Goal: Communication & Community: Answer question/provide support

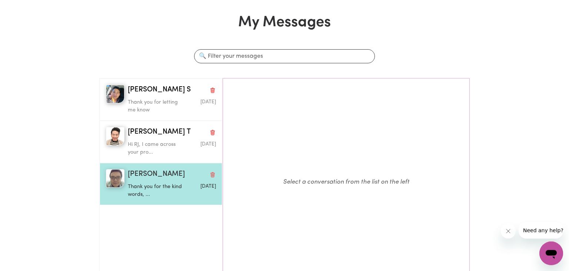
click at [172, 182] on div "Thank you for the kind words, ..." at bounding box center [157, 189] width 59 height 19
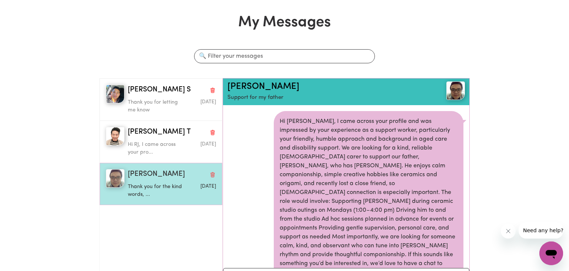
scroll to position [310, 0]
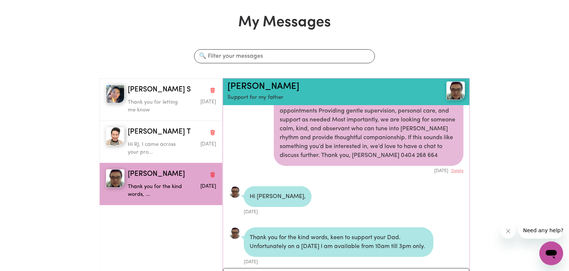
click at [490, 235] on div "My Messages Search conversations [PERSON_NAME] S Thank you for letting me know …" at bounding box center [284, 156] width 569 height 284
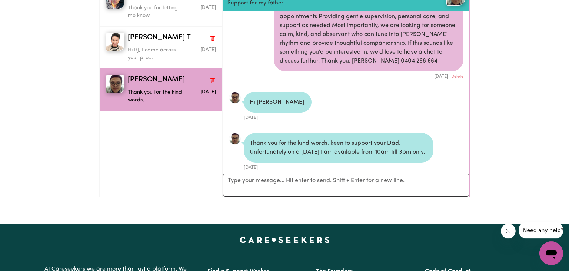
scroll to position [132, 0]
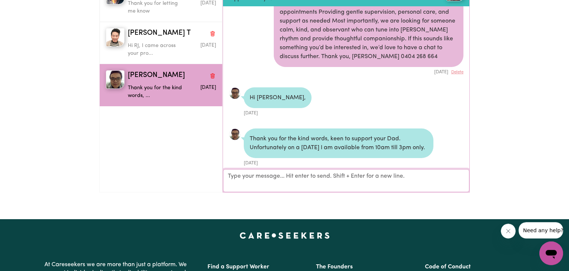
click at [332, 177] on textarea "Your reply" at bounding box center [346, 180] width 247 height 23
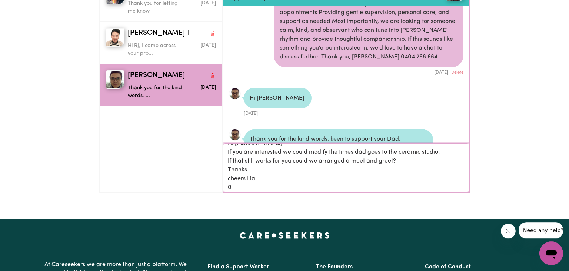
scroll to position [0, 0]
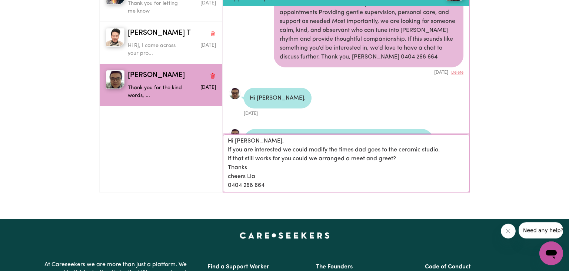
type textarea "Hi [PERSON_NAME], If you are interested we could modify the times dad goes to t…"
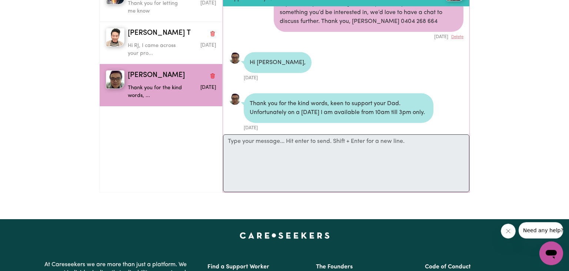
scroll to position [404, 0]
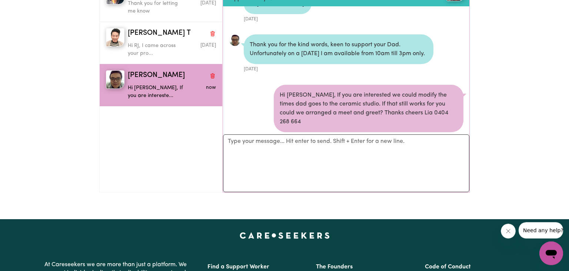
click at [528, 116] on div "My Messages Search conversations [PERSON_NAME] S Thank you for letting me know …" at bounding box center [284, 57] width 569 height 284
click at [73, 133] on div "My Messages Search conversations [PERSON_NAME] S Thank you for letting me know …" at bounding box center [284, 57] width 569 height 284
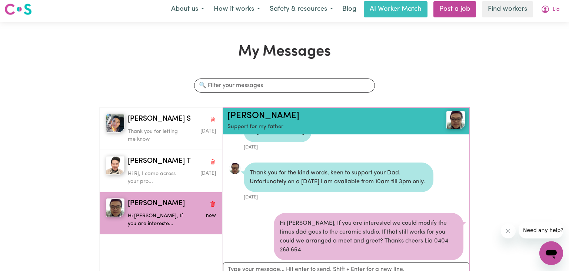
scroll to position [0, 0]
